Goal: Task Accomplishment & Management: Complete application form

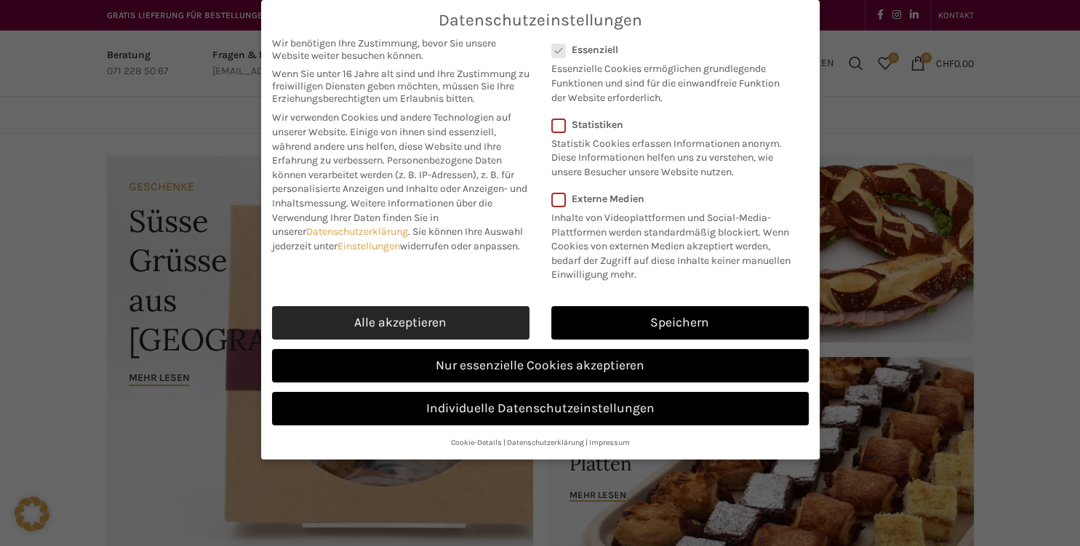
click at [449, 327] on link "Alle akzeptieren" at bounding box center [401, 322] width 258 height 33
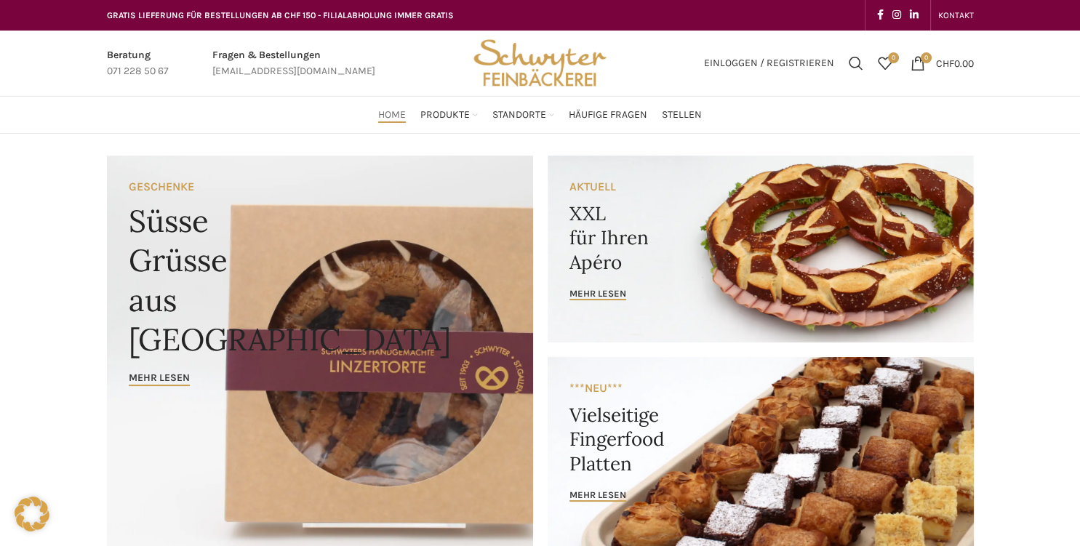
checkbox input "true"
click at [681, 111] on span "Stellen" at bounding box center [682, 115] width 40 height 14
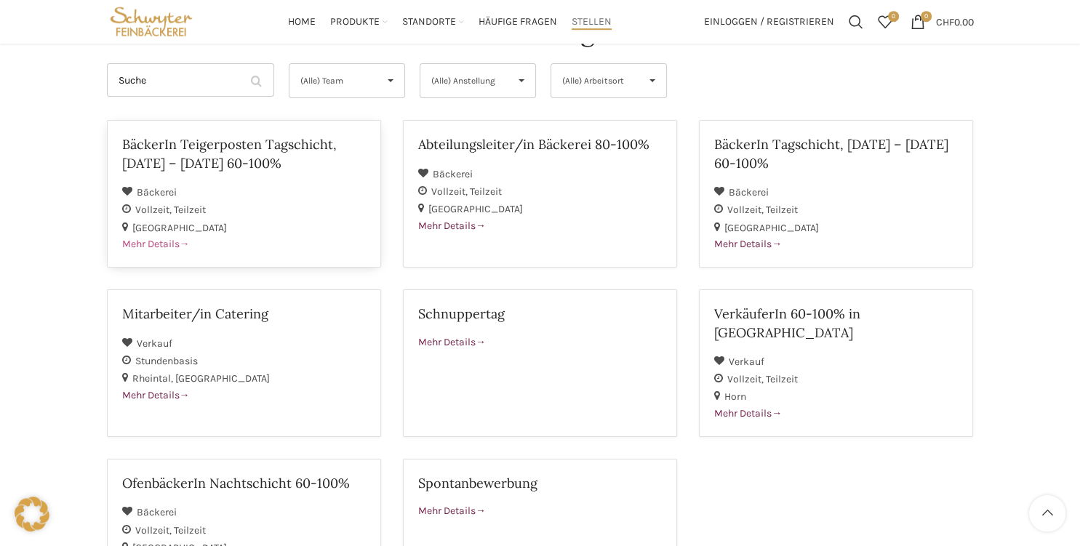
scroll to position [153, 0]
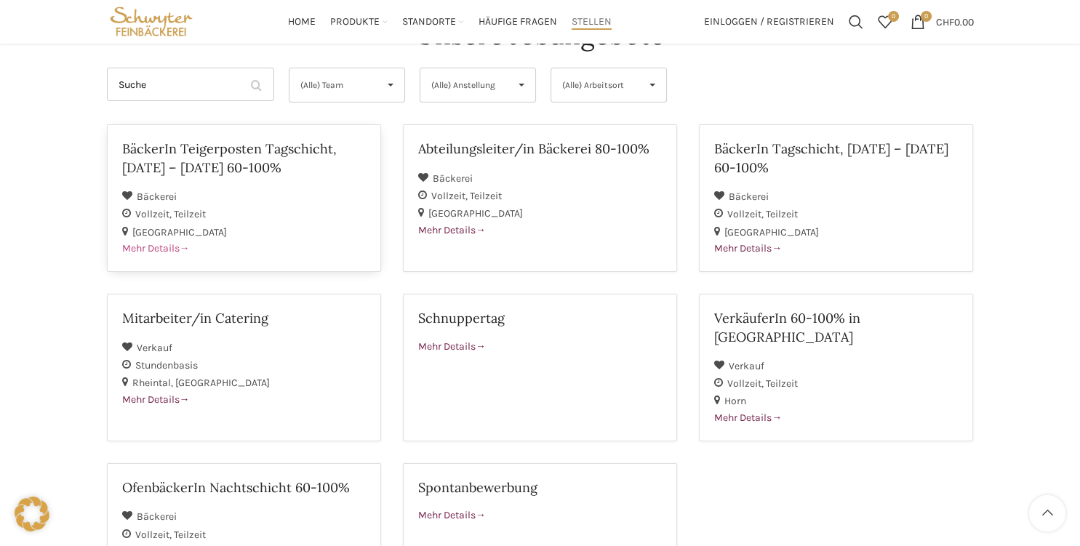
click at [196, 161] on h2 "BäckerIn Teigerposten Tagschicht, [DATE] – [DATE] 60-100%" at bounding box center [244, 158] width 244 height 36
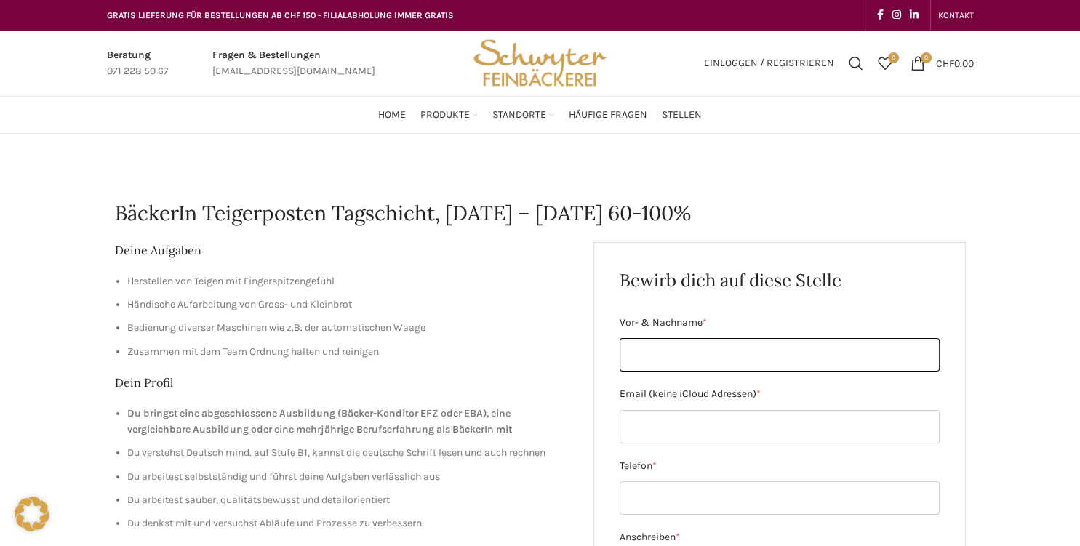
click at [690, 353] on input "Vor- & Nachname *" at bounding box center [780, 354] width 320 height 33
type input "f"
type input "[PERSON_NAME]"
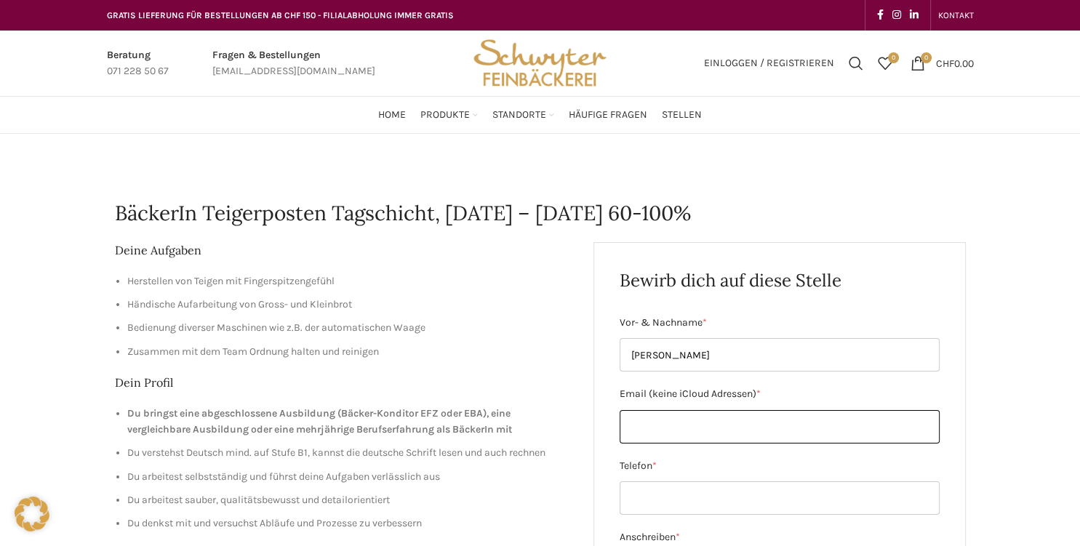
click at [664, 426] on input "Email (keine iCloud Adressen) *" at bounding box center [780, 426] width 320 height 33
type input "[EMAIL_ADDRESS][DOMAIN_NAME]"
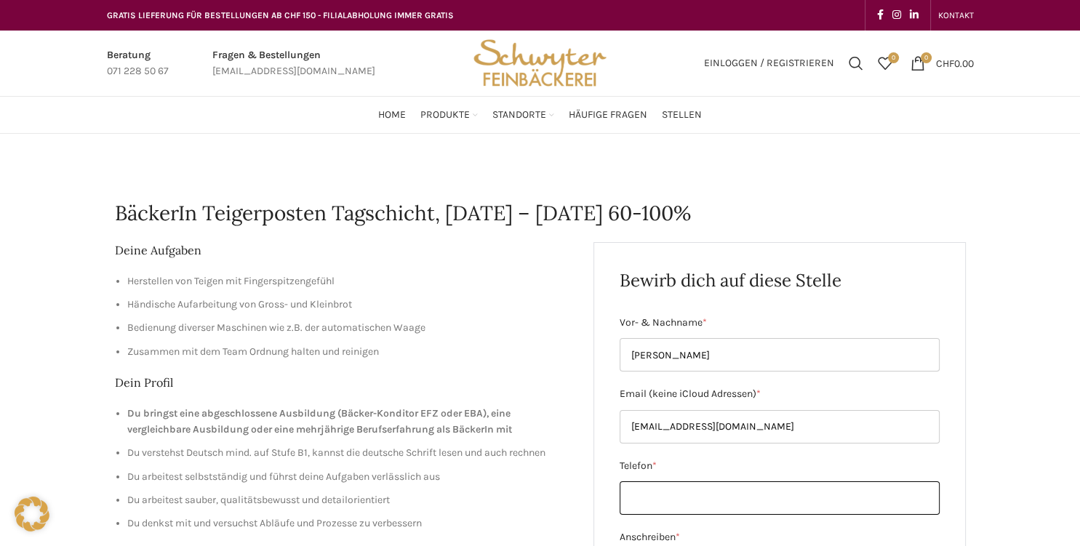
click at [656, 507] on input "Telefon *" at bounding box center [780, 498] width 320 height 33
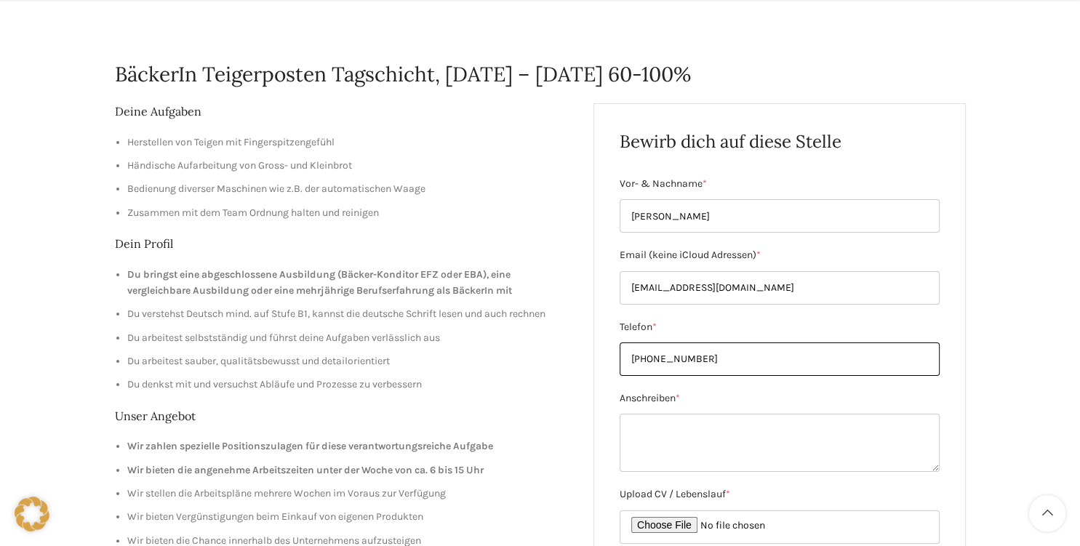
scroll to position [153, 0]
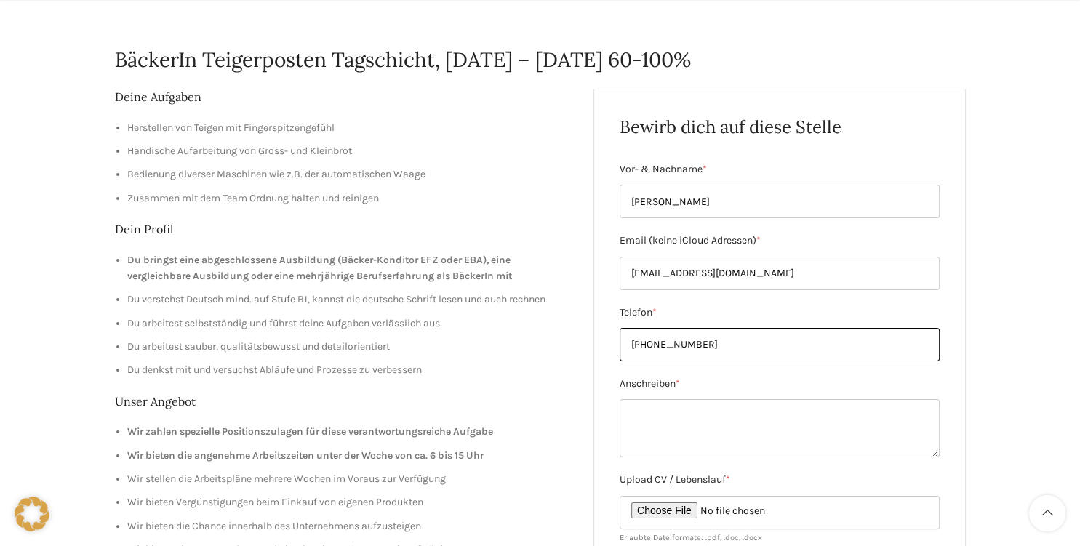
type input "[PHONE_NUMBER]"
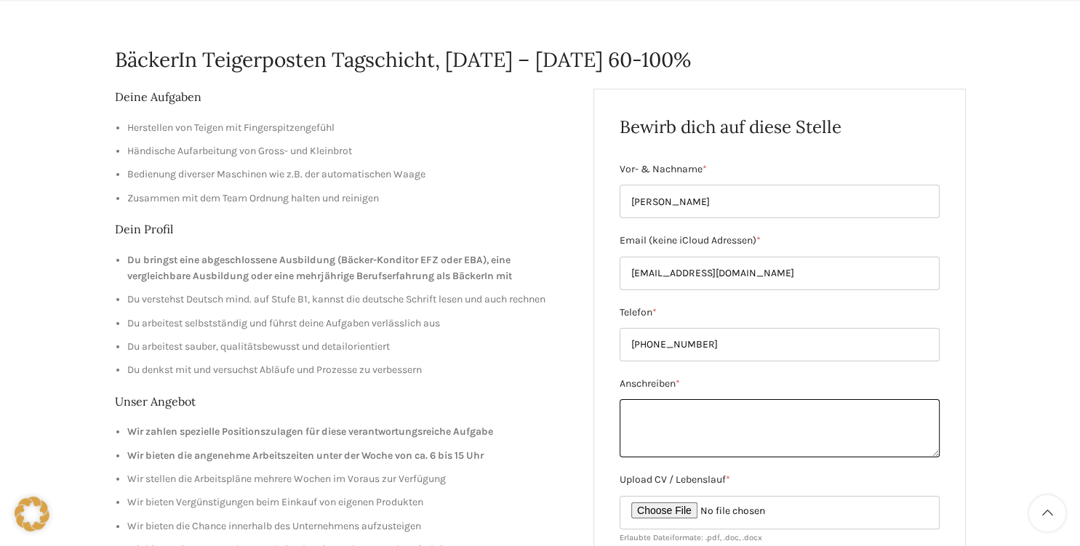
click at [658, 419] on textarea "Anschreiben *" at bounding box center [780, 428] width 320 height 58
paste textarea "Sehr geehrte Damen und Herren, hiermit bewerbe ich mich für die Stelle im Teige…"
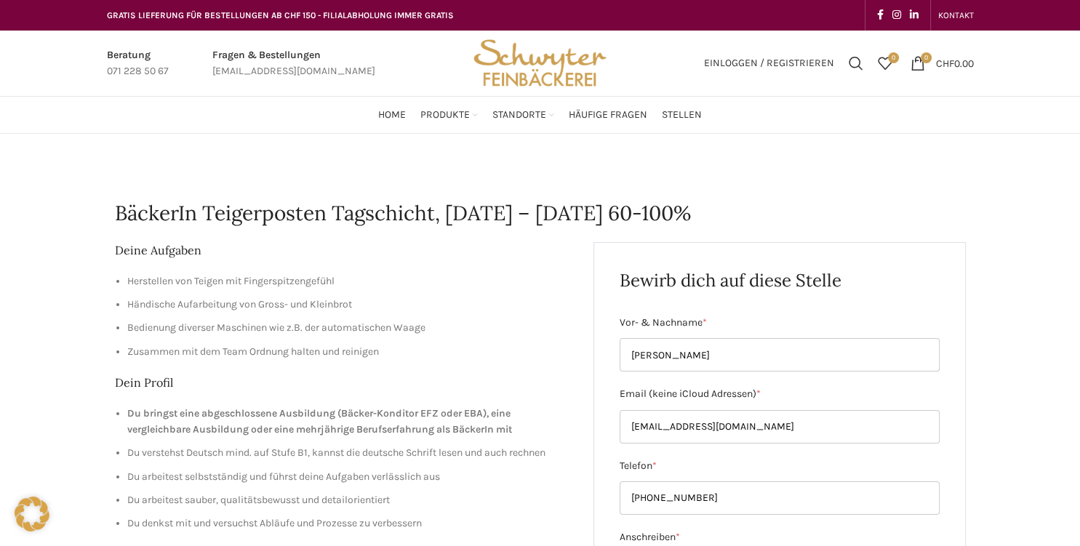
scroll to position [307, 0]
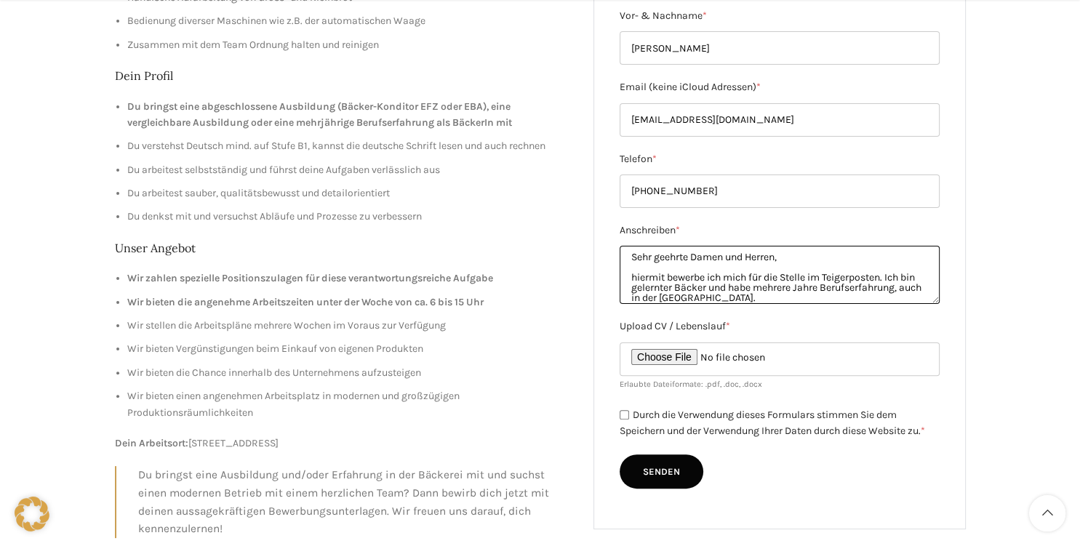
click at [777, 258] on textarea "Sehr geehrte Damen und Herren, hiermit bewerbe ich mich für die Stelle im Teige…" at bounding box center [780, 275] width 320 height 58
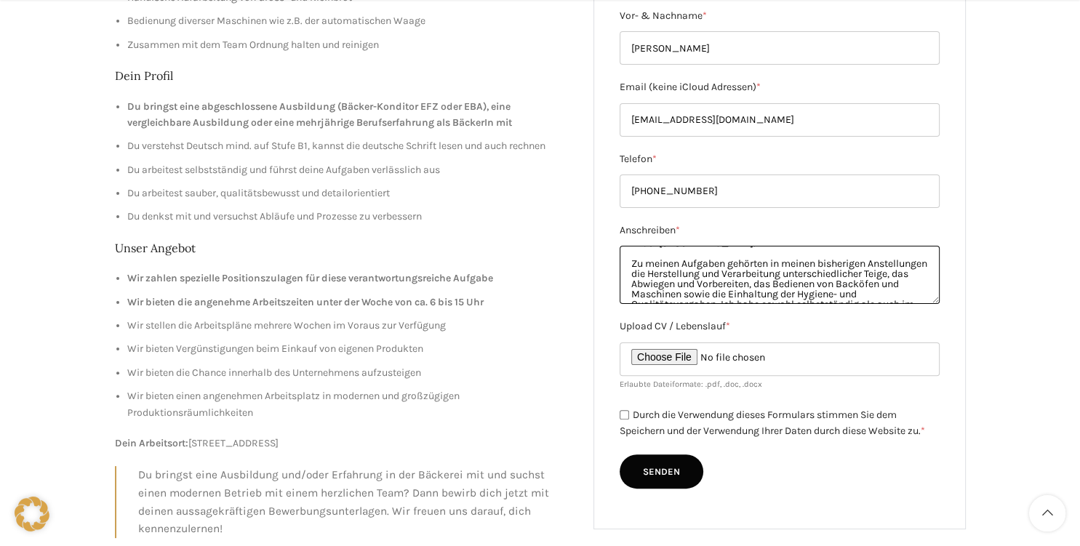
scroll to position [76, 0]
click at [882, 263] on textarea "Sehr geehrte Frau Hilfiker, hiermit bewerbe ich mich für die Stelle im Teigerpo…" at bounding box center [780, 275] width 320 height 58
type textarea "Sehr geehrte Frau Hilfiker, hiermit bewerbe ich mich für die Stelle im Teigerpo…"
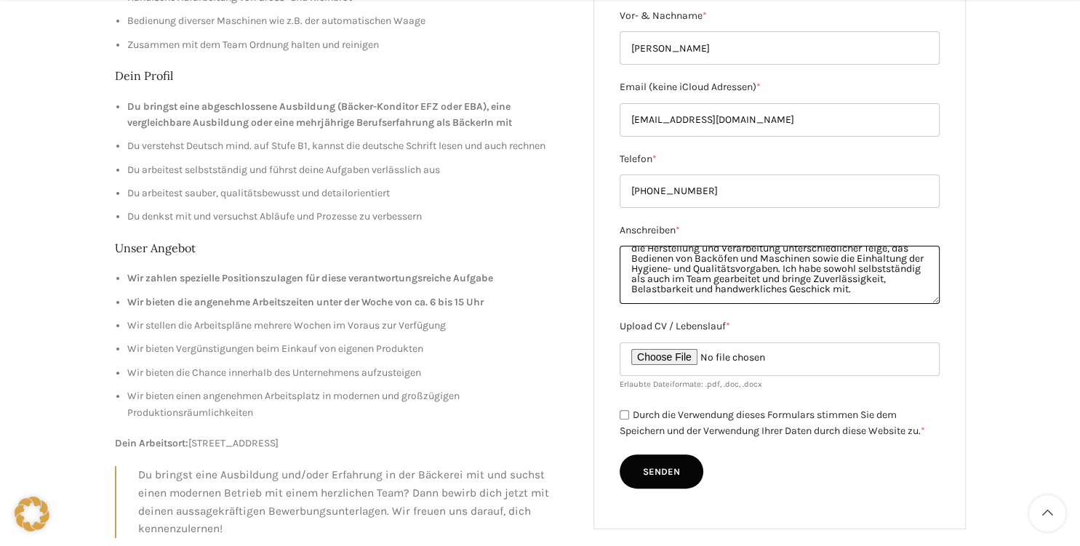
scroll to position [102, 0]
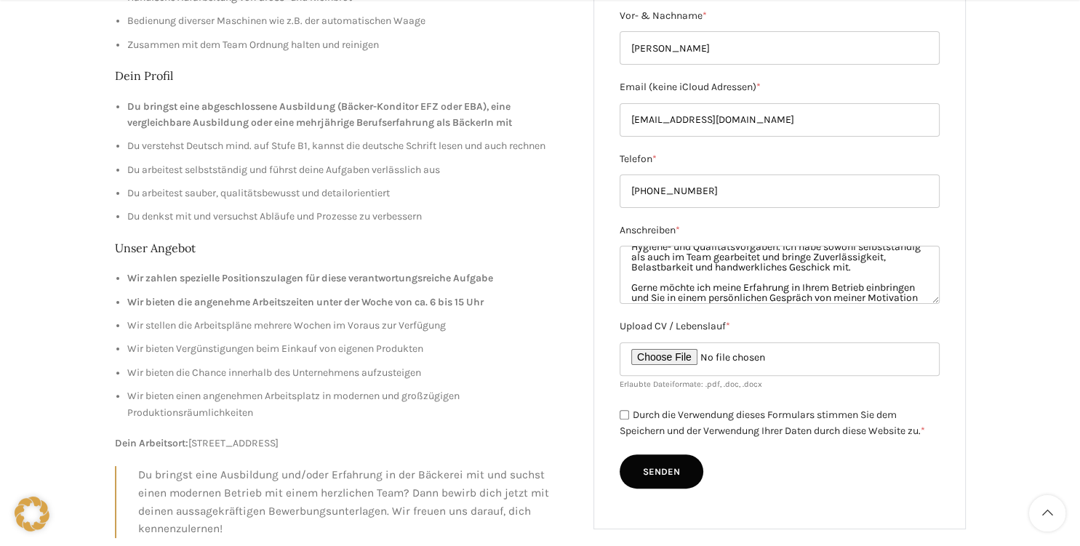
click at [627, 415] on input "Durch die Verwendung dieses Formulars stimmen Sie dem Speichern und der Verwend…" at bounding box center [624, 414] width 9 height 9
checkbox input "true"
click at [674, 358] on input "Upload CV / Lebenslauf *" at bounding box center [780, 359] width 320 height 33
click at [655, 346] on input "Upload CV / Lebenslauf *" at bounding box center [780, 359] width 320 height 33
click at [663, 356] on input "Upload CV / Lebenslauf *" at bounding box center [780, 359] width 320 height 33
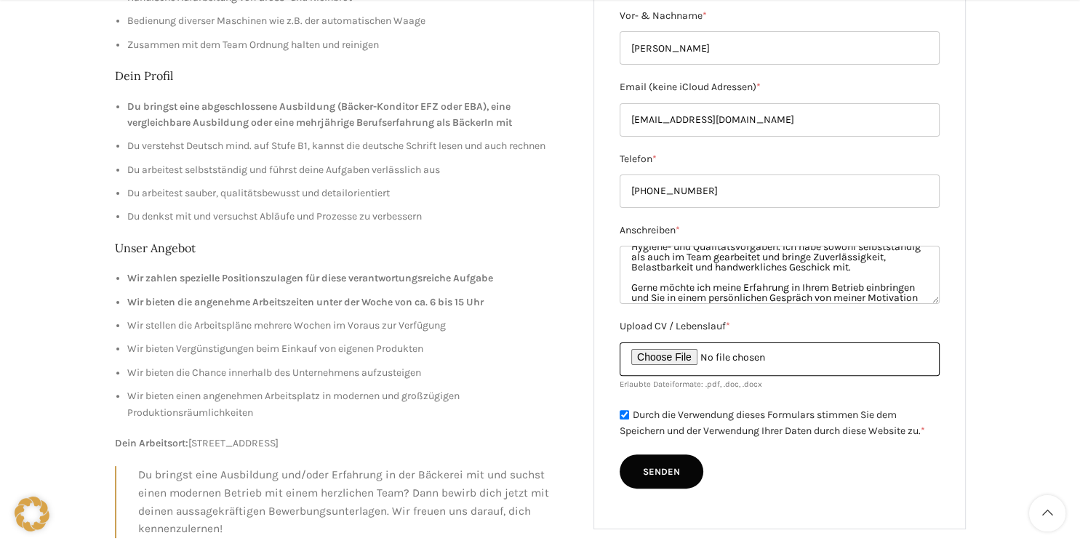
click at [674, 356] on input "Upload CV / Lebenslauf *" at bounding box center [780, 359] width 320 height 33
type input "C:\fakepath\Lebenslauf_Florian_Wagner.pdf"
click at [679, 475] on input "Senden" at bounding box center [662, 472] width 84 height 35
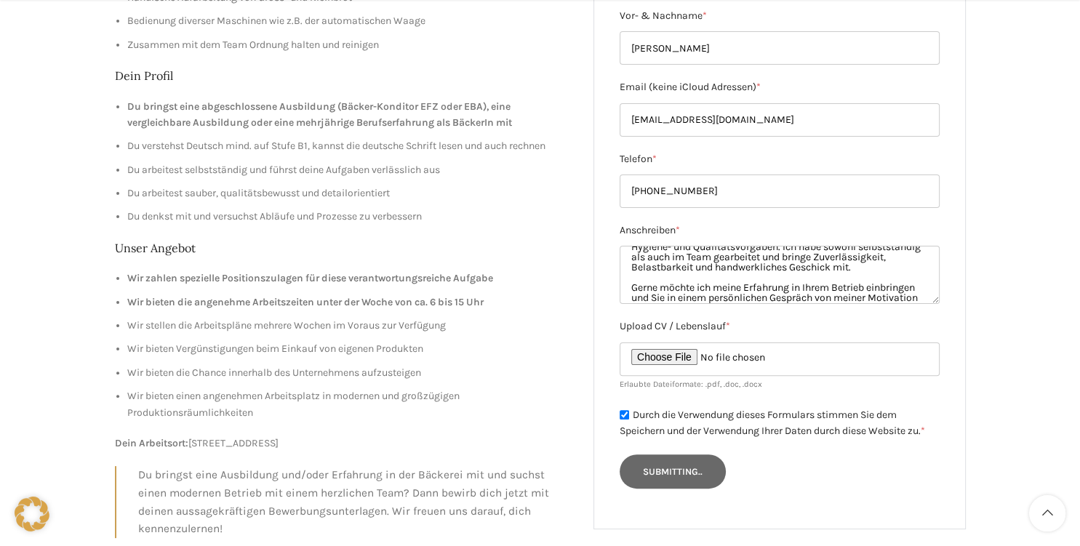
type input "Senden"
